Goal: Task Accomplishment & Management: Manage account settings

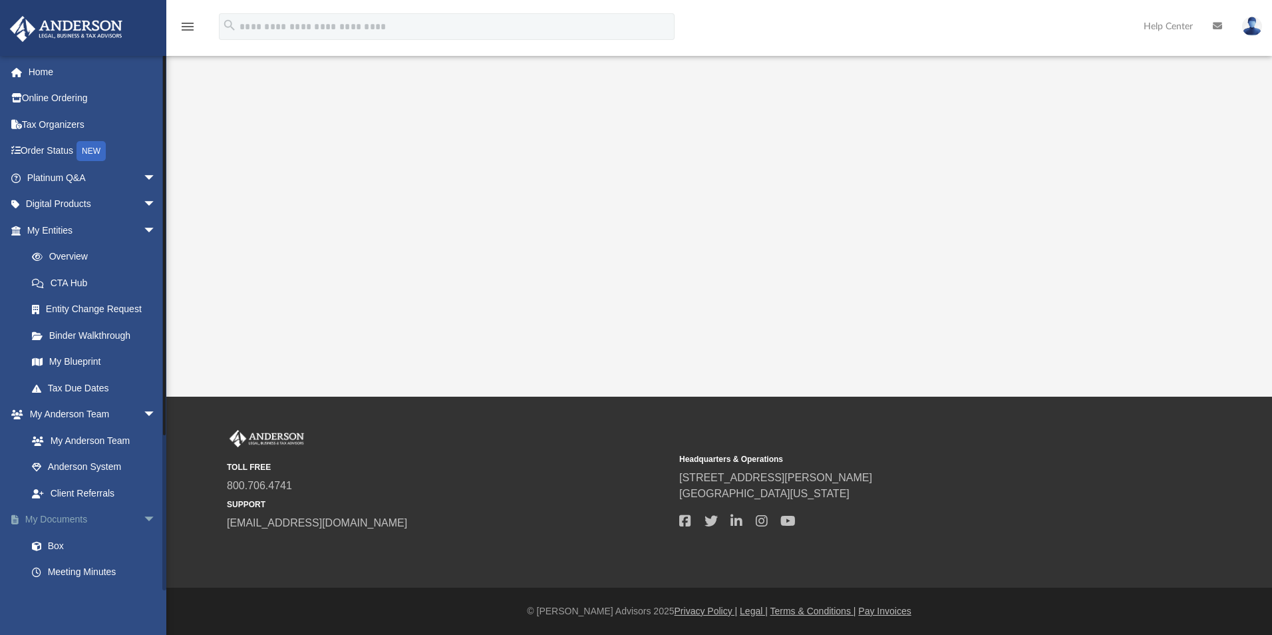
click at [73, 521] on link "My Documents arrow_drop_down" at bounding box center [92, 519] width 167 height 27
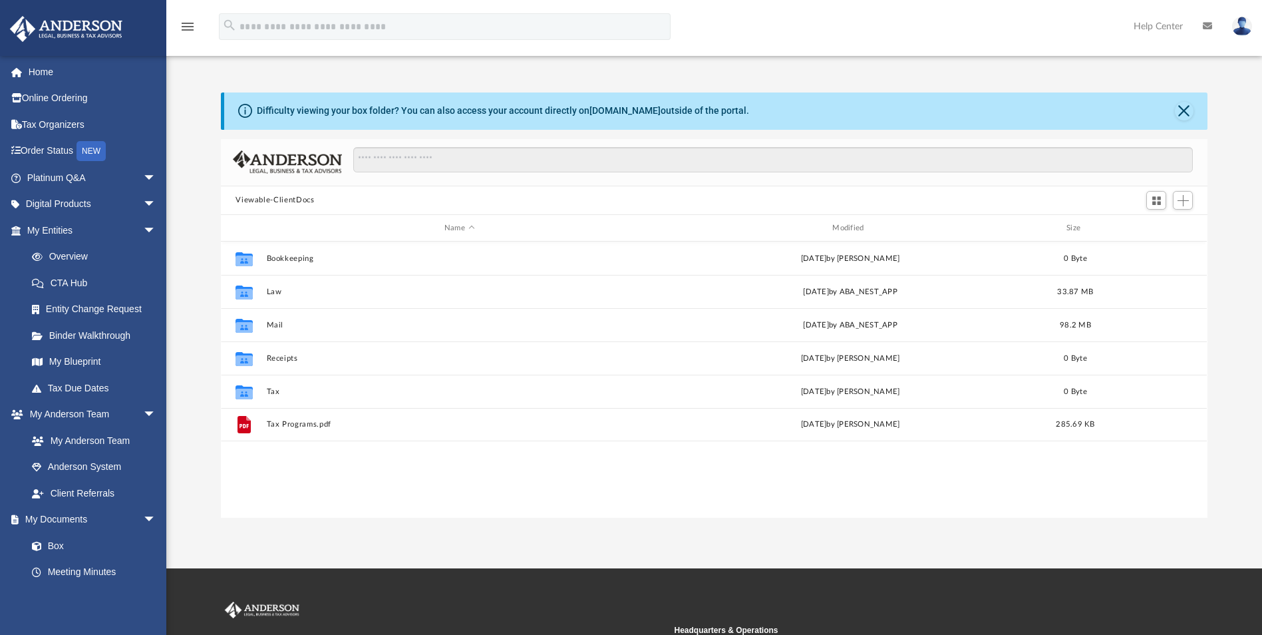
scroll to position [293, 976]
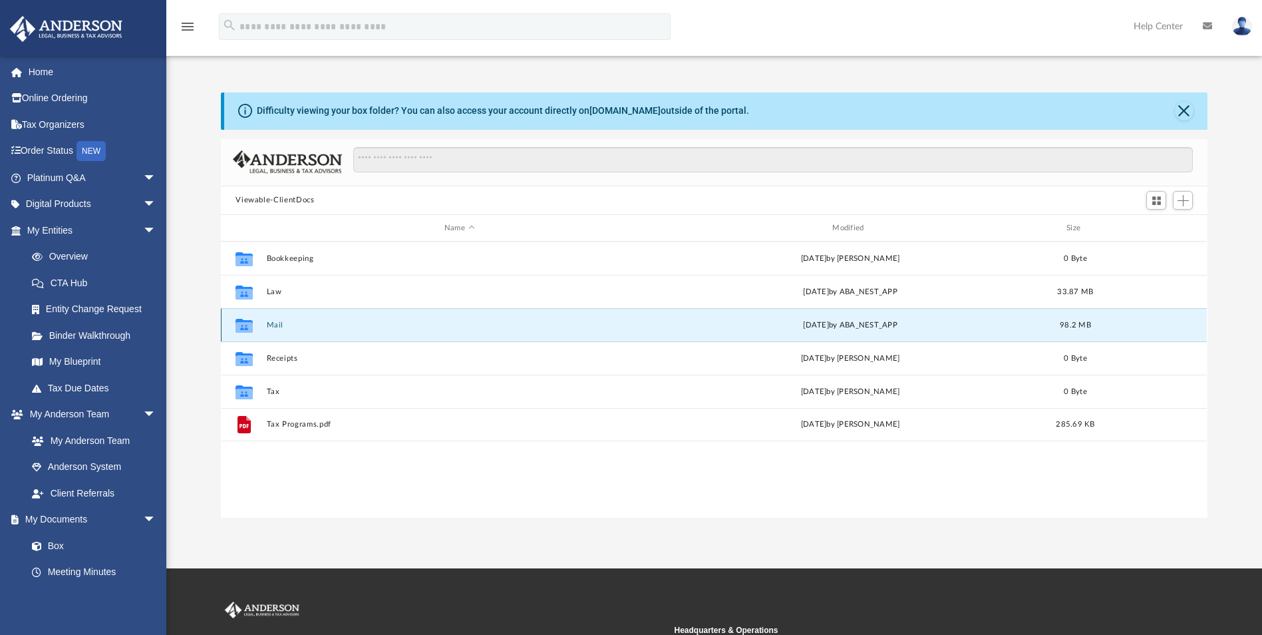
click at [275, 325] on button "Mail" at bounding box center [459, 325] width 385 height 9
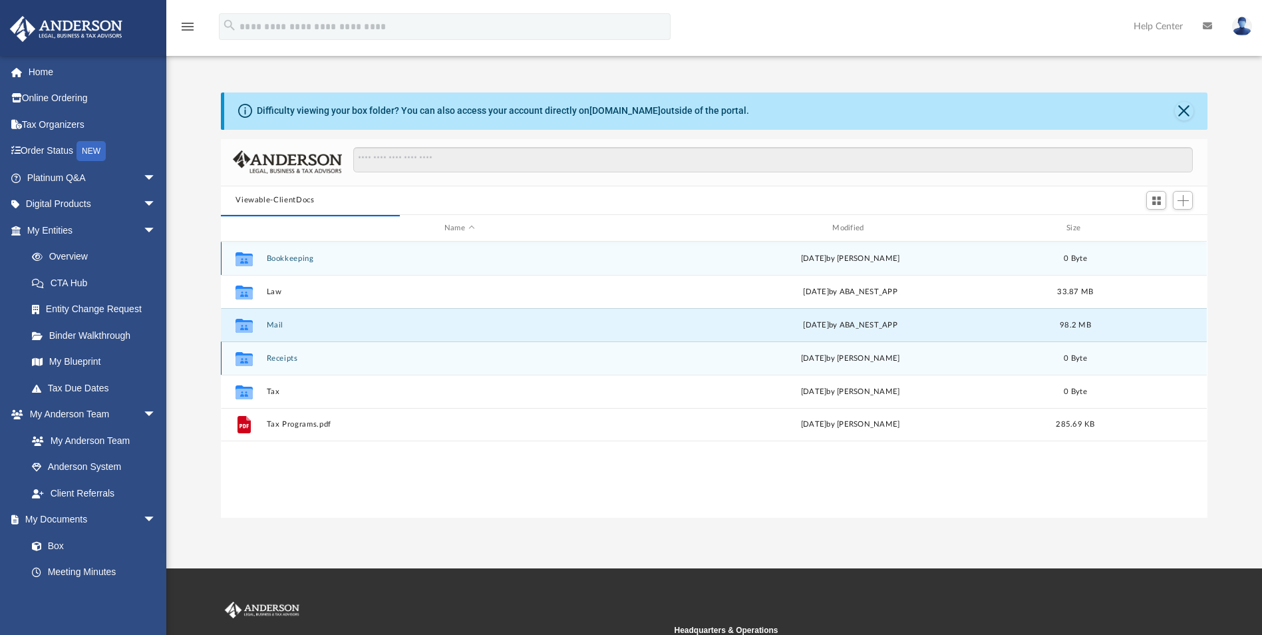
scroll to position [251, 976]
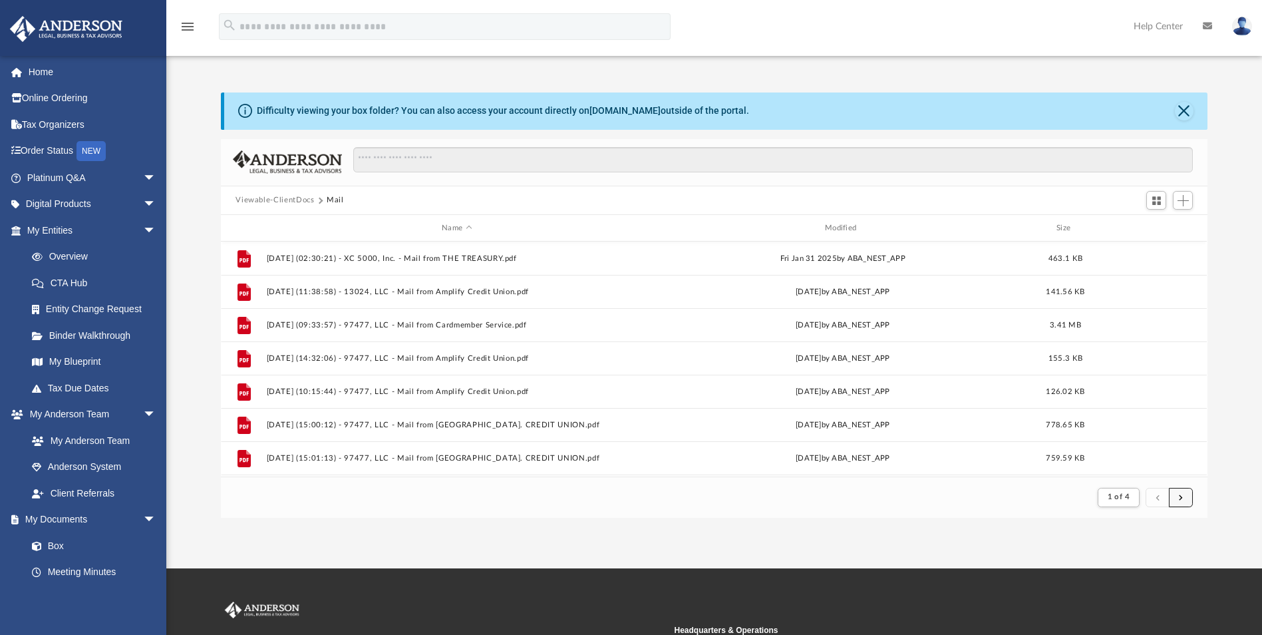
click at [1183, 500] on button "submit" at bounding box center [1181, 497] width 24 height 19
click at [1176, 500] on button "submit" at bounding box center [1181, 497] width 24 height 19
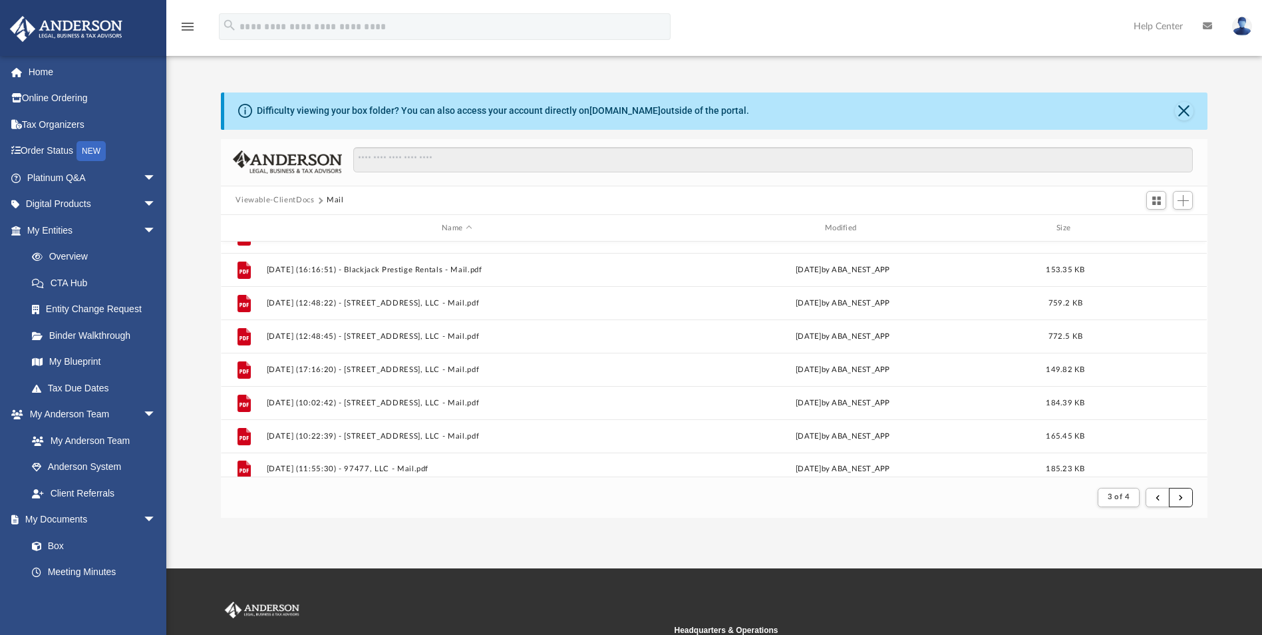
scroll to position [1428, 0]
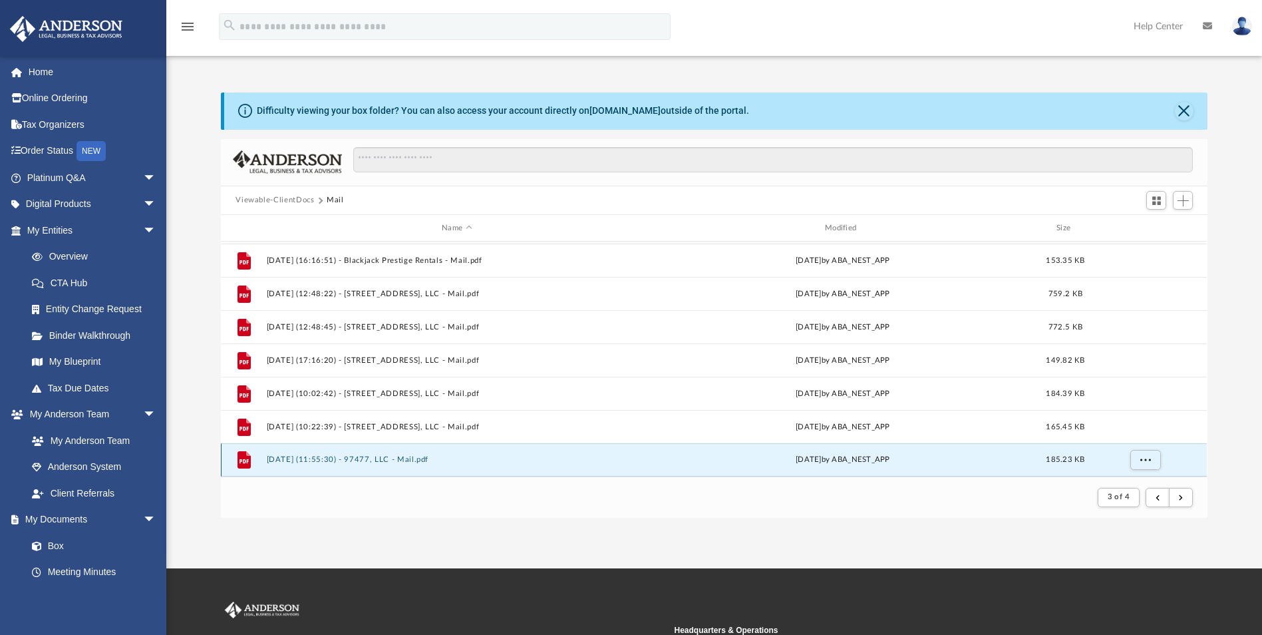
click at [373, 456] on button "[DATE] (11:55:30) - 97477, LLC - Mail.pdf" at bounding box center [457, 460] width 380 height 9
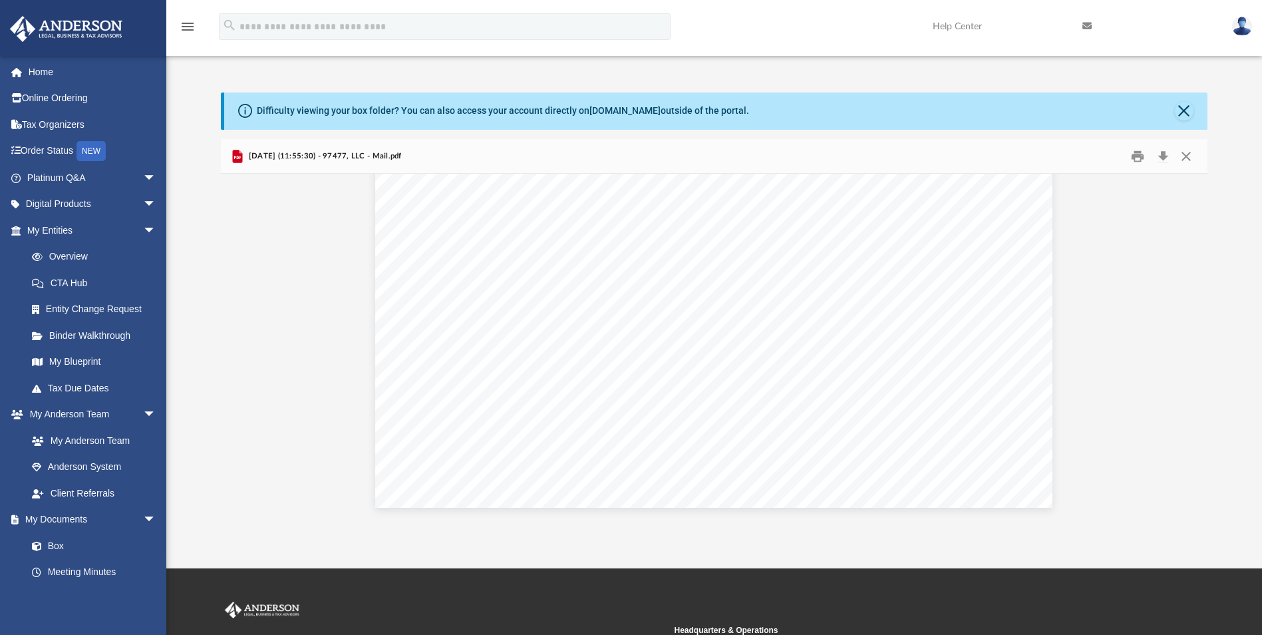
scroll to position [9, 0]
click at [1191, 154] on button "Close" at bounding box center [1186, 156] width 24 height 21
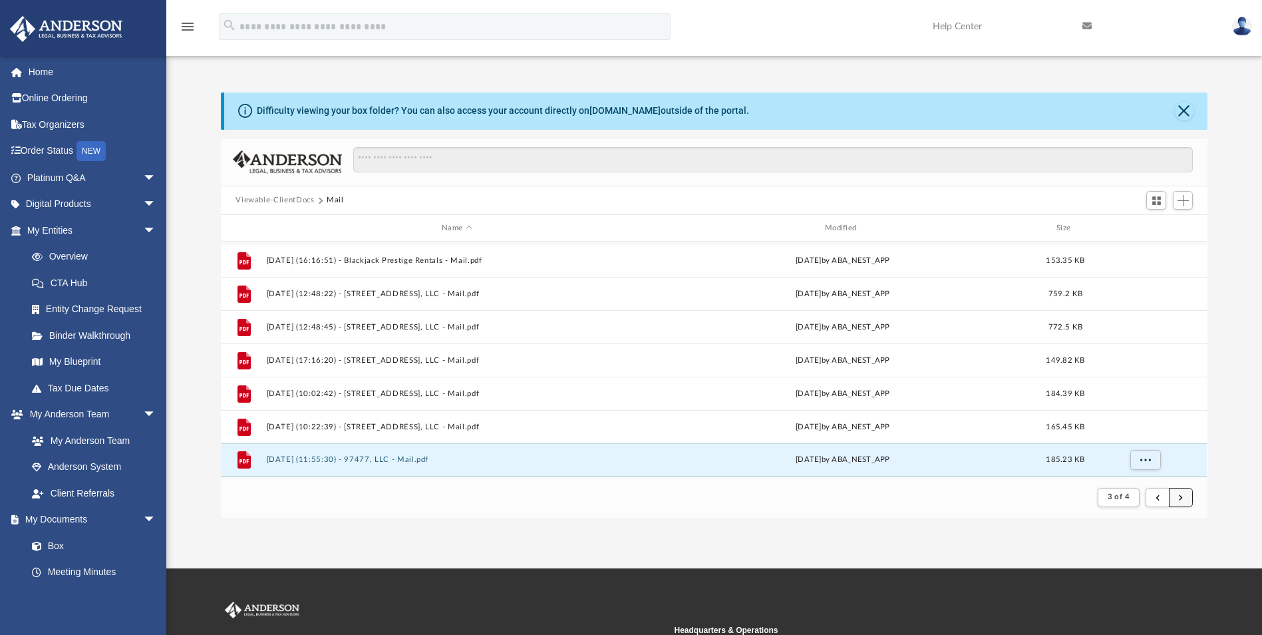
click at [1185, 498] on button "submit" at bounding box center [1181, 497] width 24 height 19
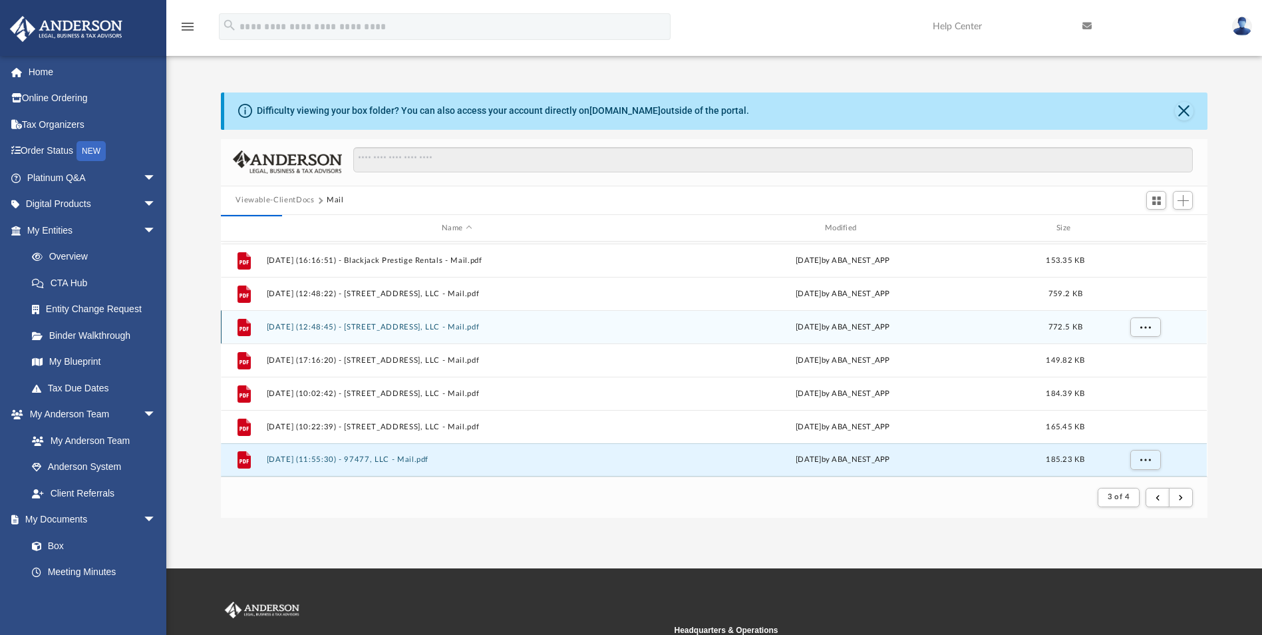
scroll to position [0, 0]
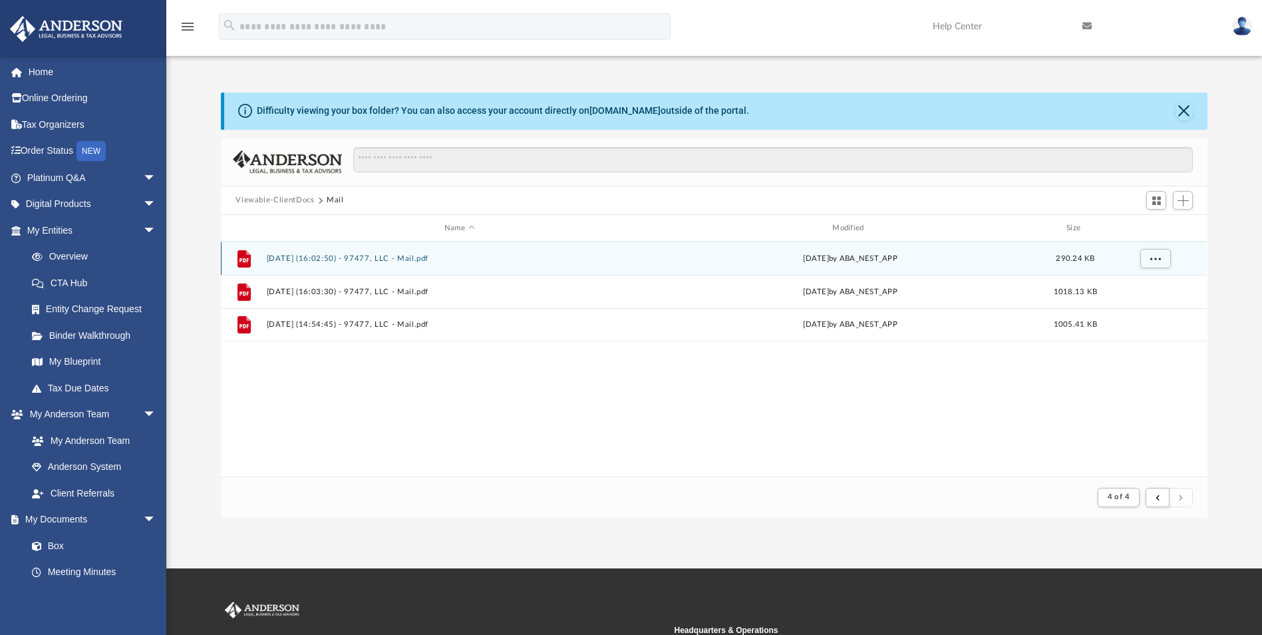
click at [394, 257] on button "[DATE] (16:02:50) - 97477, LLC - Mail.pdf" at bounding box center [459, 258] width 385 height 9
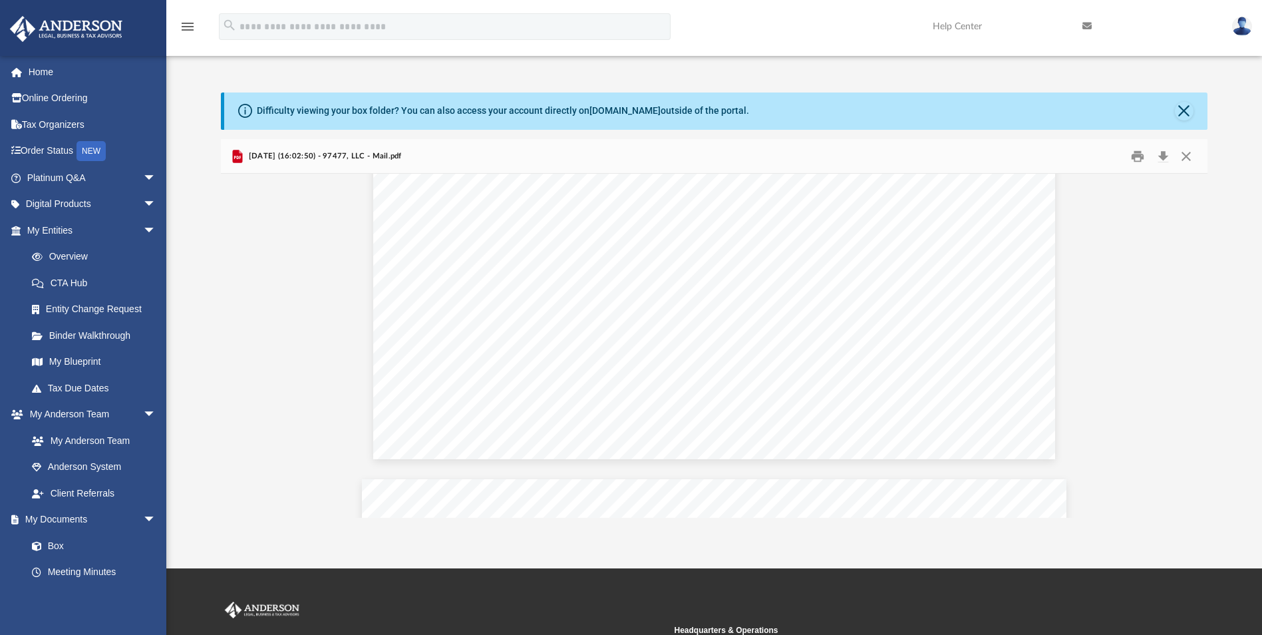
scroll to position [532, 0]
click at [1186, 157] on button "Close" at bounding box center [1186, 156] width 24 height 21
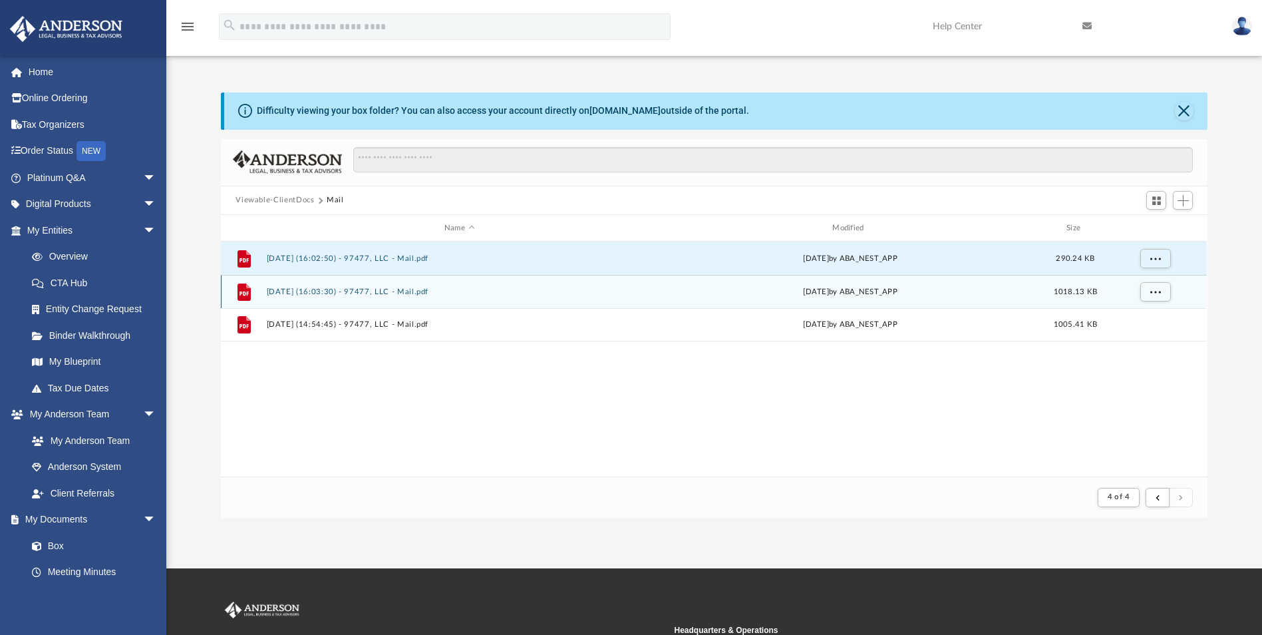
click at [398, 295] on button "[DATE] (16:03:30) - 97477, LLC - Mail.pdf" at bounding box center [459, 291] width 385 height 9
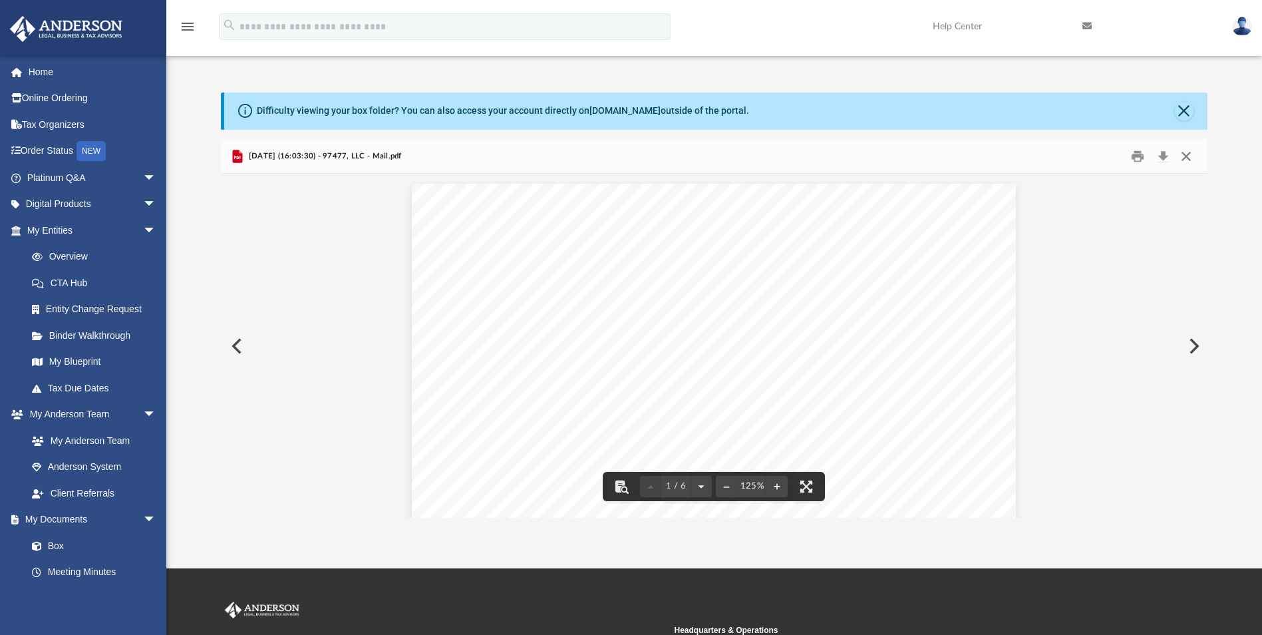
click at [1185, 159] on button "Close" at bounding box center [1186, 156] width 24 height 21
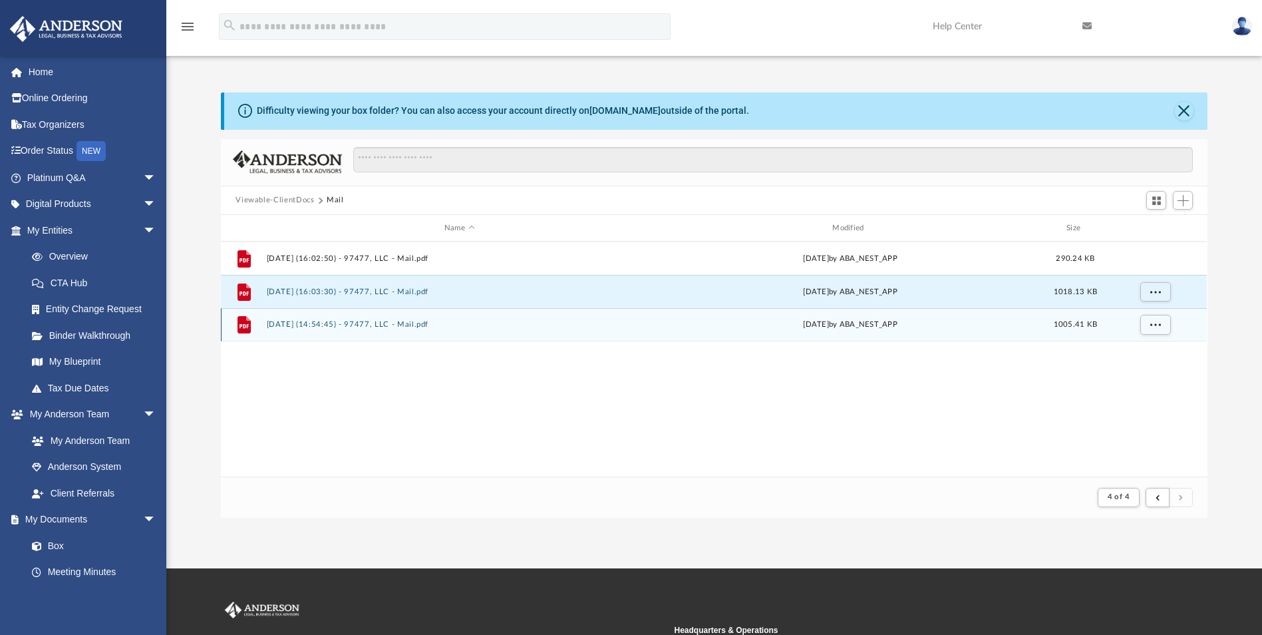
click at [371, 321] on button "[DATE] (14:54:45) - 97477, LLC - Mail.pdf" at bounding box center [459, 325] width 385 height 9
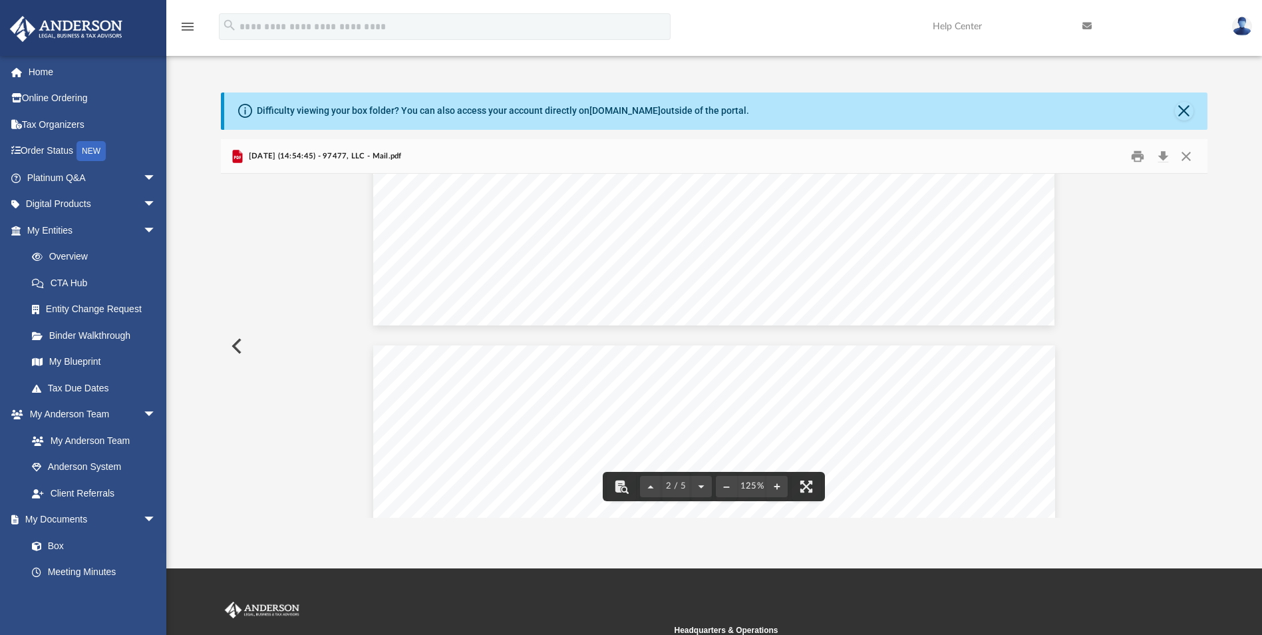
scroll to position [732, 0]
click at [1186, 155] on button "Close" at bounding box center [1186, 156] width 24 height 21
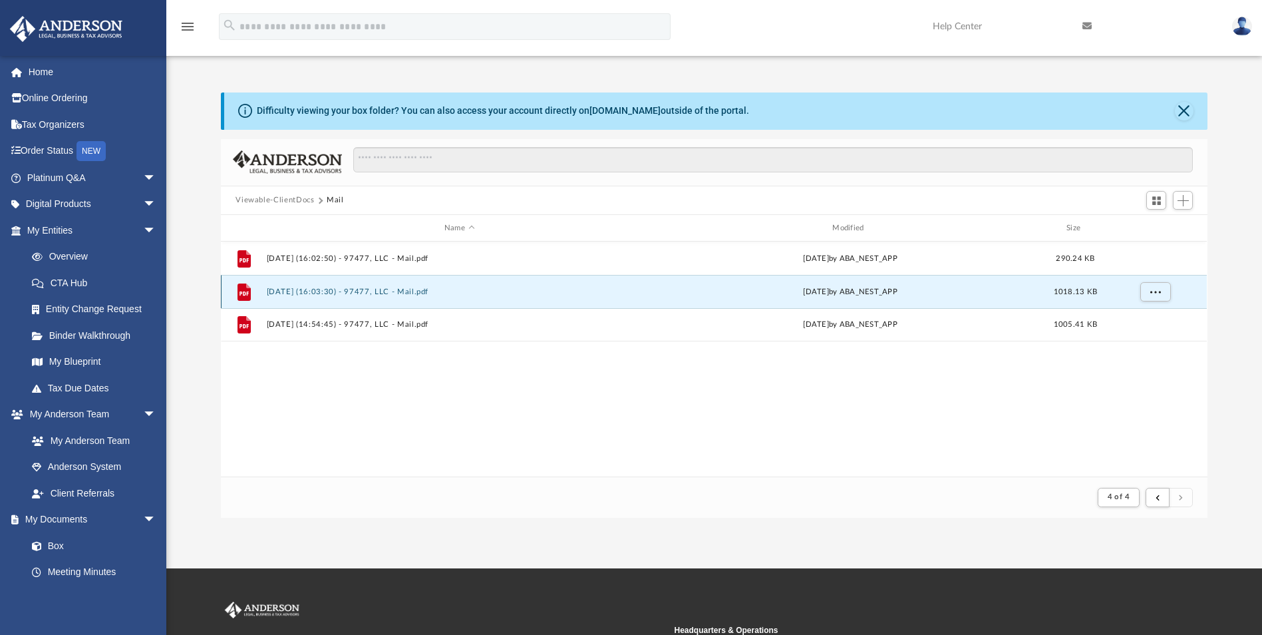
click at [415, 289] on button "[DATE] (16:03:30) - 97477, LLC - Mail.pdf" at bounding box center [459, 291] width 385 height 9
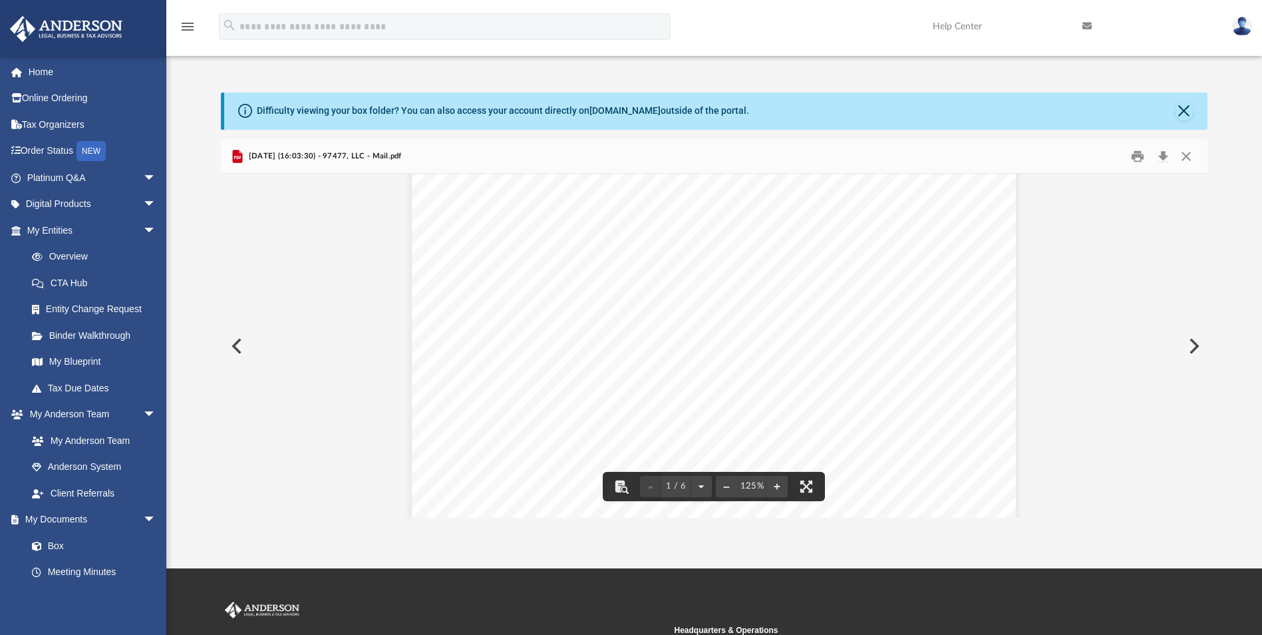
scroll to position [200, 0]
click at [1188, 155] on button "Close" at bounding box center [1186, 156] width 24 height 21
